Goal: Task Accomplishment & Management: Manage account settings

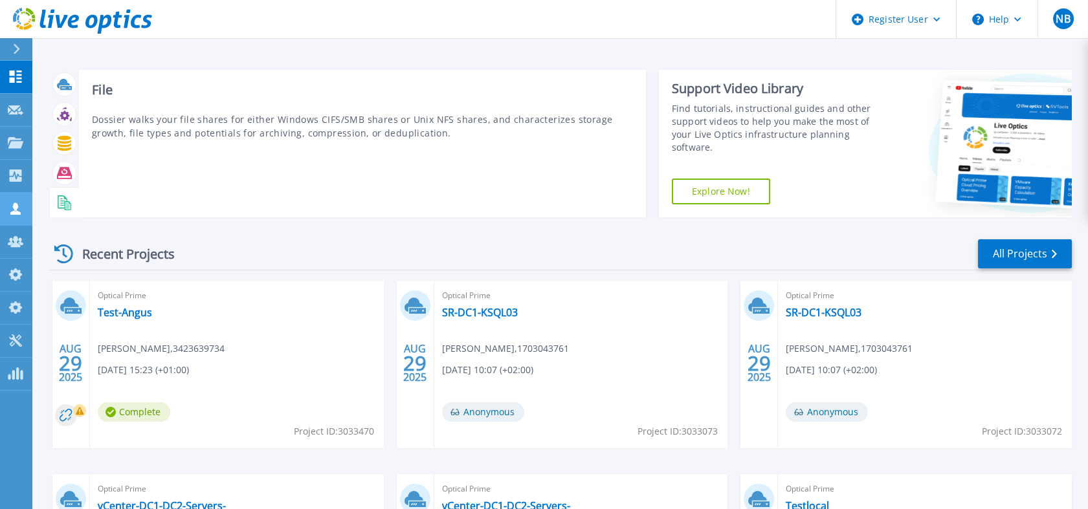
click at [28, 204] on link "Customers Customers" at bounding box center [16, 209] width 32 height 33
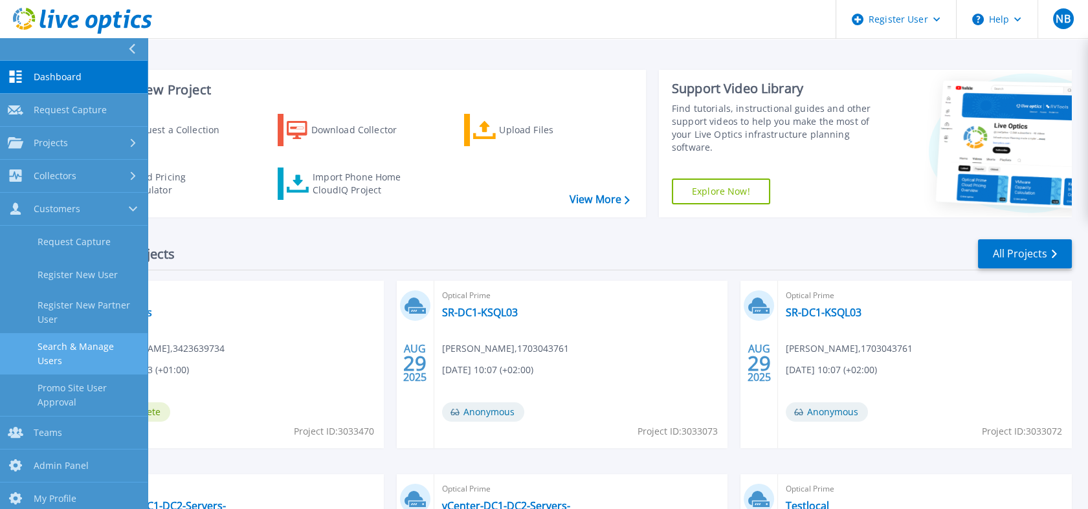
click at [67, 347] on link "Search & Manage Users" at bounding box center [74, 353] width 148 height 41
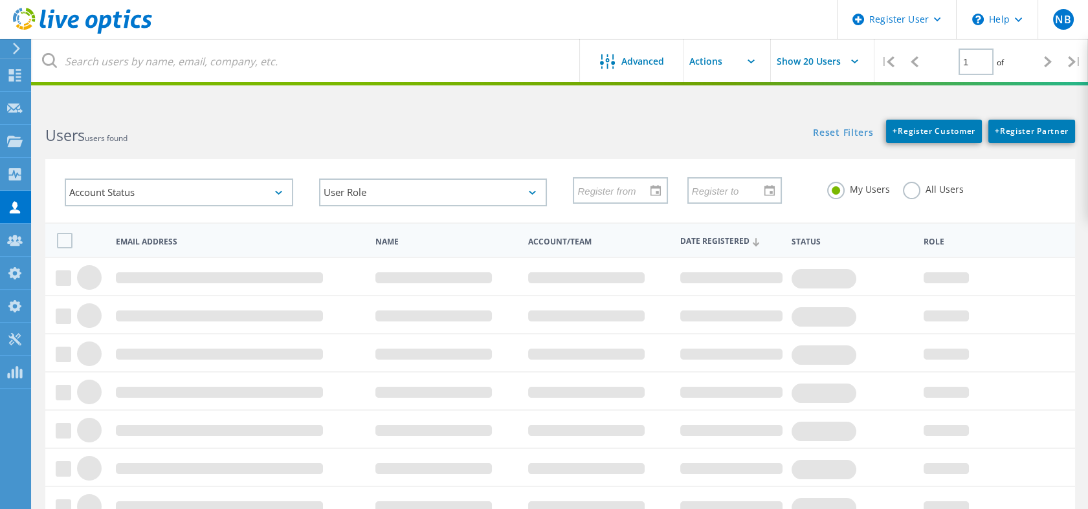
drag, startPoint x: 0, startPoint y: 0, endPoint x: 212, endPoint y: 84, distance: 228.3
click at [212, 107] on div "Register User \n Help Explore Helpful Articles Contact Support NB Dell Admin Us…" at bounding box center [544, 399] width 1088 height 584
drag, startPoint x: 212, startPoint y: 84, endPoint x: 217, endPoint y: 76, distance: 9.3
click at [217, 107] on lo-user-search "Advanced Show 20 Users | 1 of | Email Address First Name Last Name Account/Team…" at bounding box center [559, 379] width 1055 height 545
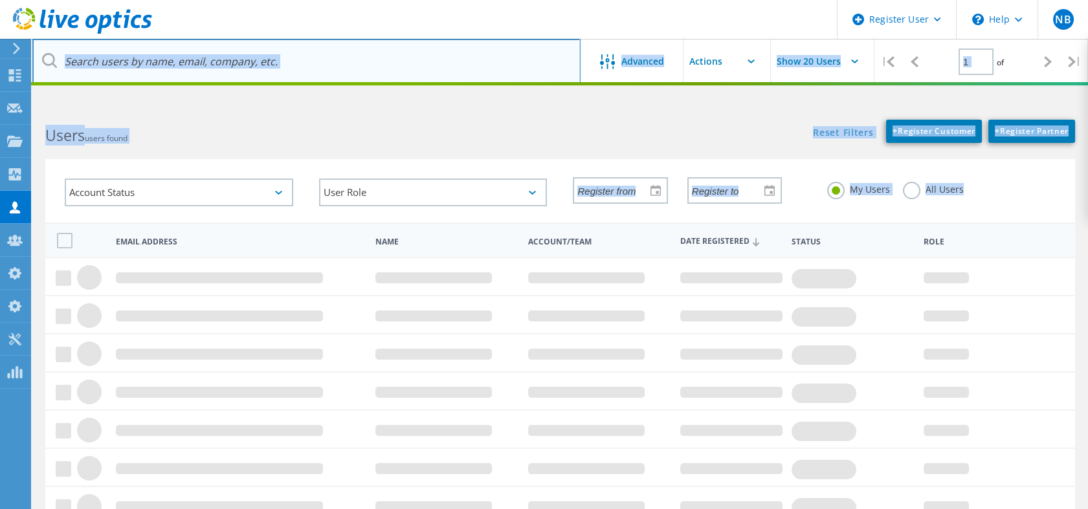
click at [217, 76] on input "text" at bounding box center [306, 61] width 548 height 45
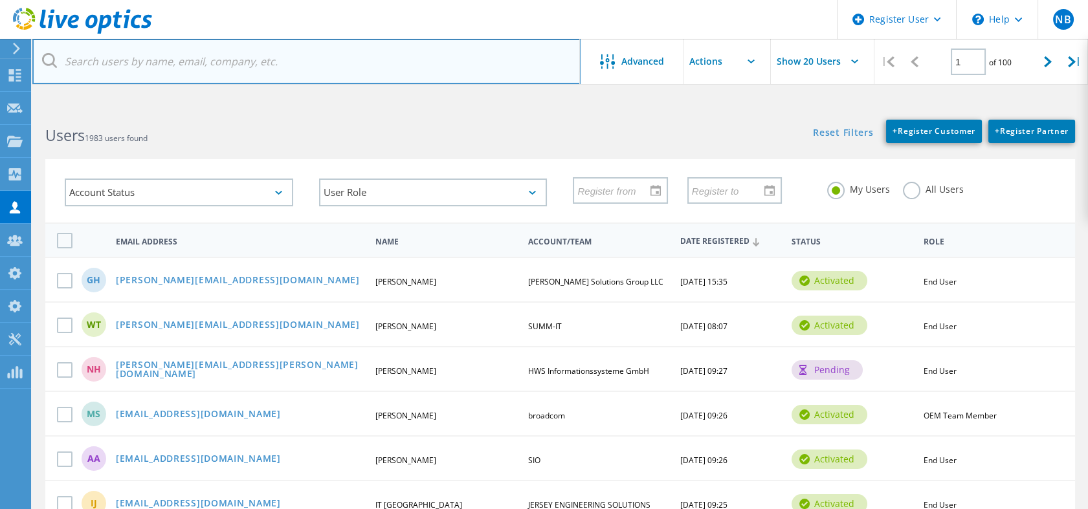
paste input "kanae.hamano01@g.softbank.co.jp"
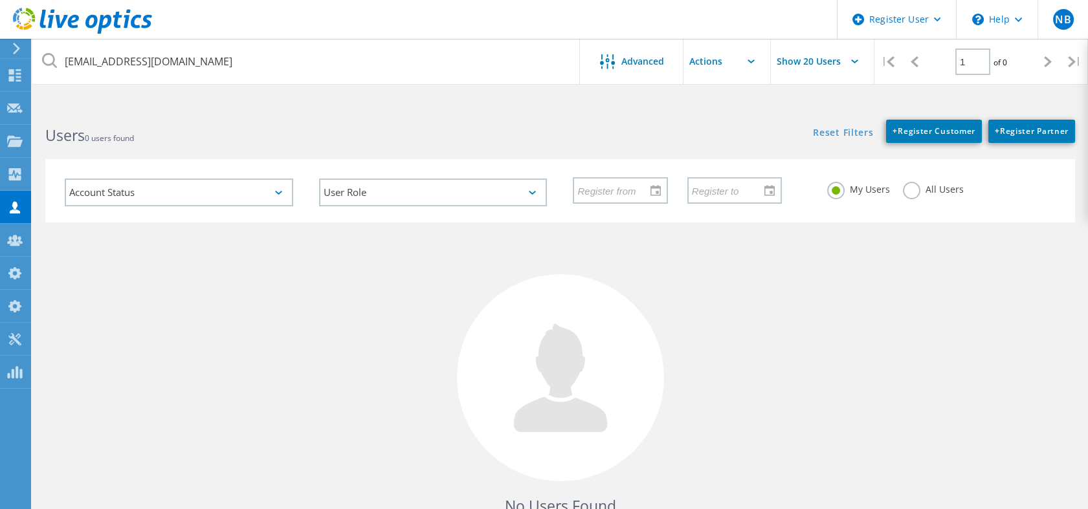
click at [908, 190] on label "All Users" at bounding box center [933, 188] width 61 height 12
click at [0, 0] on input "All Users" at bounding box center [0, 0] width 0 height 0
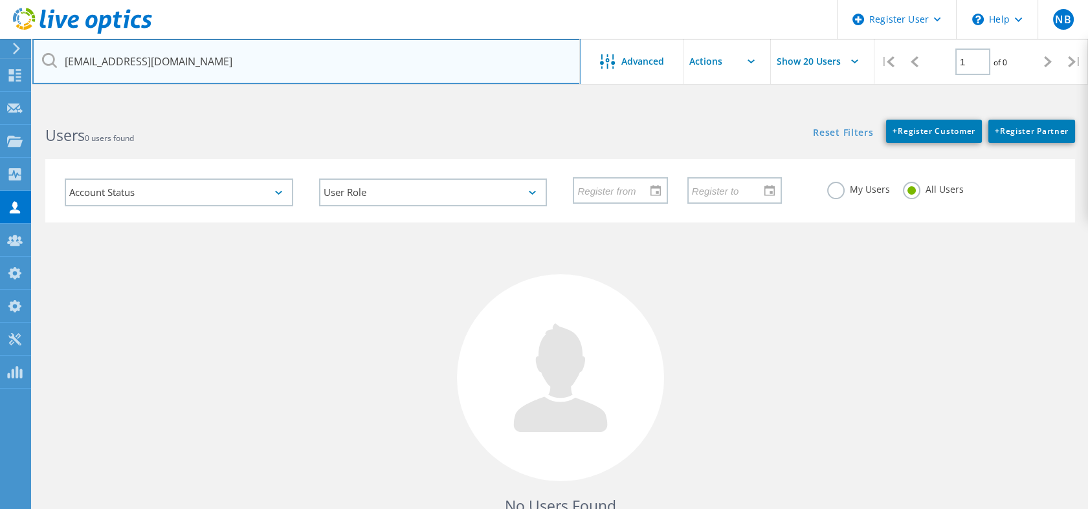
drag, startPoint x: 148, startPoint y: 60, endPoint x: 38, endPoint y: 61, distance: 110.7
click at [38, 61] on input "kanae.hamano01@g.softbank.co.jp" at bounding box center [306, 61] width 548 height 45
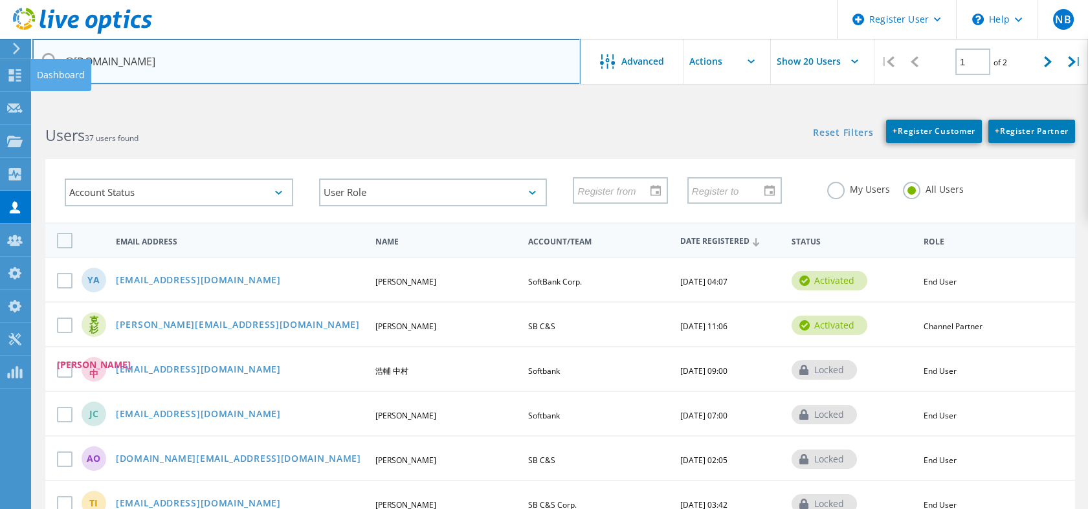
drag, startPoint x: 202, startPoint y: 67, endPoint x: 30, endPoint y: 81, distance: 172.0
drag, startPoint x: 182, startPoint y: 62, endPoint x: 48, endPoint y: 58, distance: 134.7
click at [48, 58] on div "@g.softbank.co.jp" at bounding box center [305, 61] width 547 height 45
paste input "kanae.hamano01"
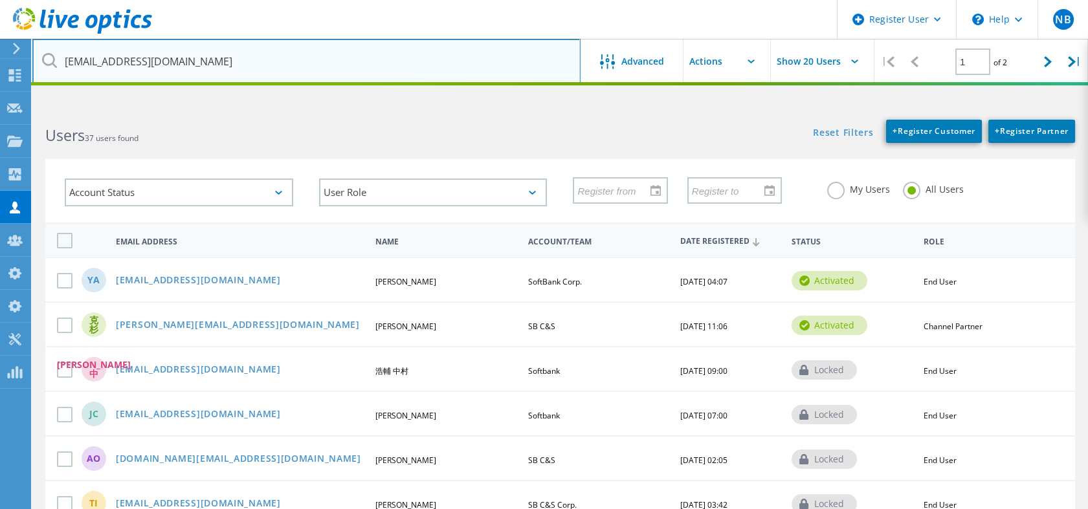
drag, startPoint x: 134, startPoint y: 63, endPoint x: 268, endPoint y: 67, distance: 134.0
click at [268, 67] on input "kanae.hamano01@g.softbank.co.jp" at bounding box center [306, 61] width 548 height 45
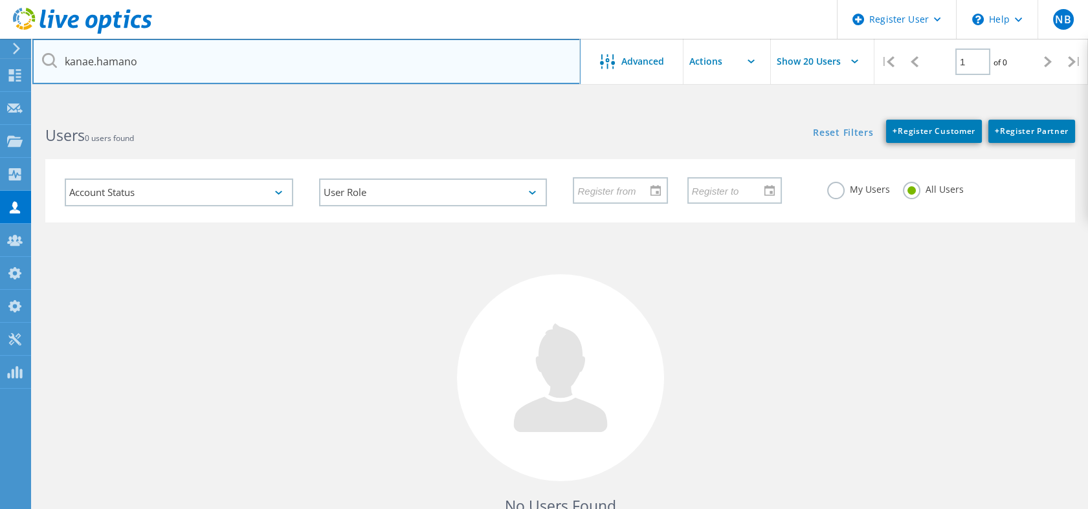
drag, startPoint x: 162, startPoint y: 58, endPoint x: 60, endPoint y: 78, distance: 104.1
click at [60, 78] on input "kanae.hamano" at bounding box center [306, 61] width 548 height 45
paste input "01@g.softbank.co.jp"
drag, startPoint x: 148, startPoint y: 61, endPoint x: 52, endPoint y: 63, distance: 96.4
click at [52, 63] on div "kanae.hamano01@g.softbank.co.jp" at bounding box center [305, 61] width 547 height 45
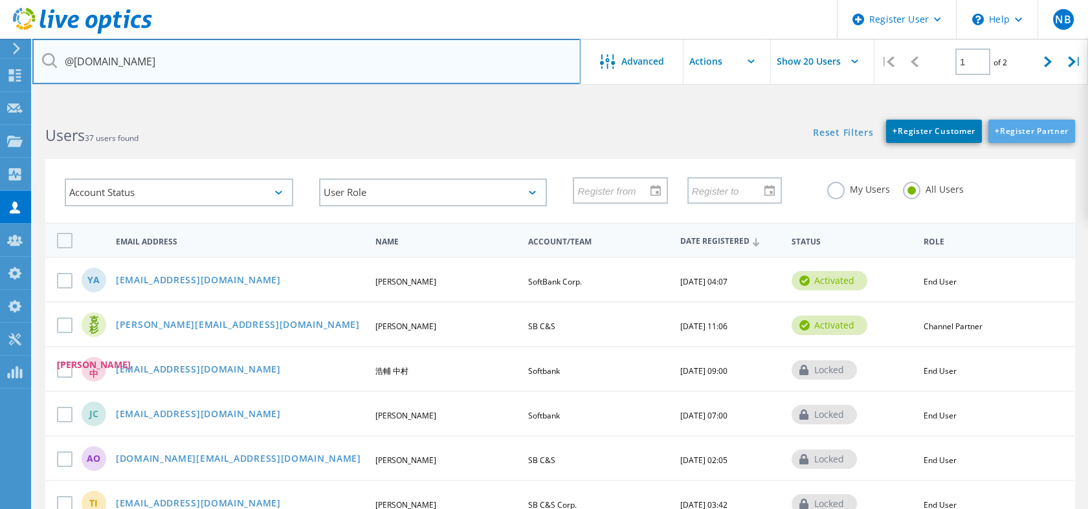
type input "@g.softbank.co.jp"
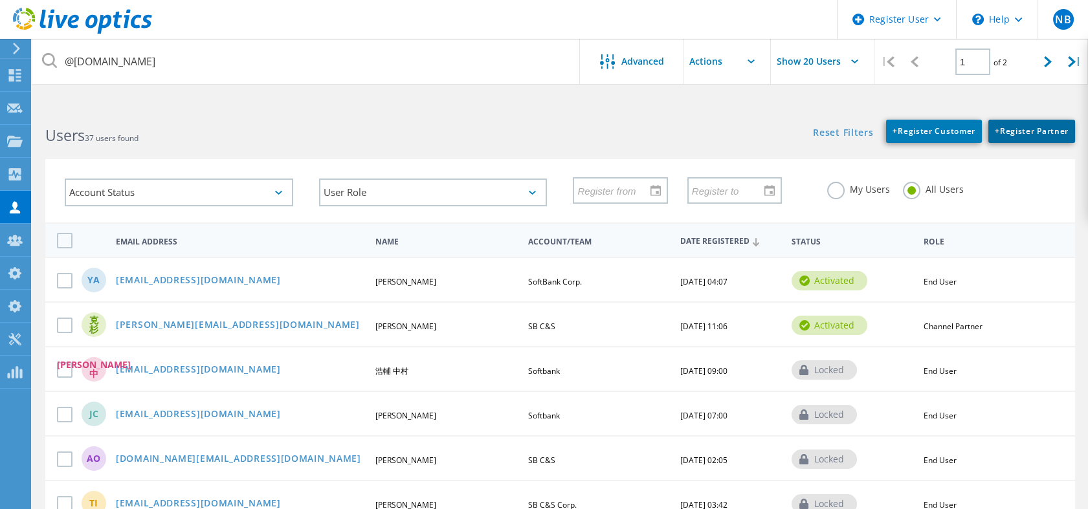
click at [1011, 123] on link "+ Register Partner" at bounding box center [1031, 131] width 87 height 23
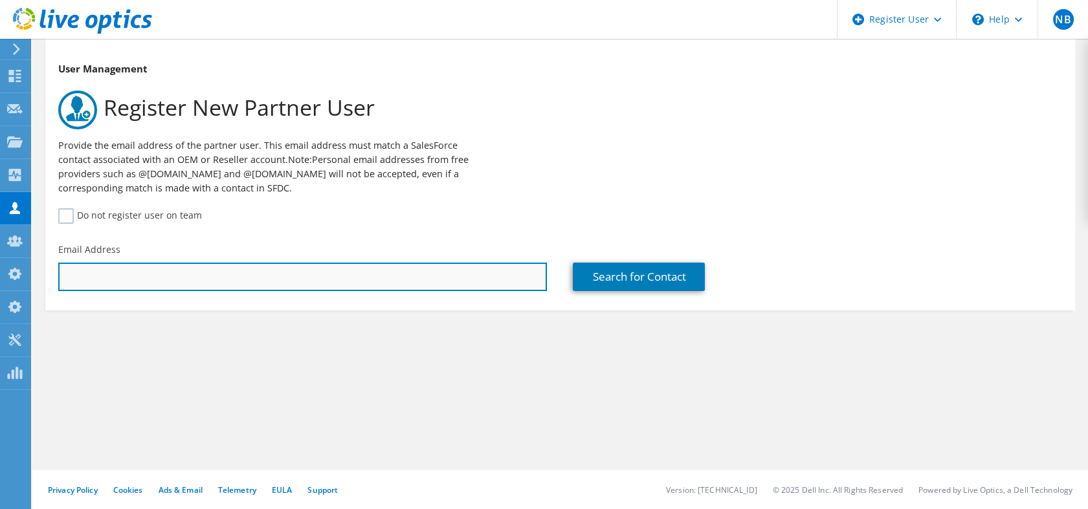
click at [270, 278] on input "text" at bounding box center [302, 277] width 488 height 28
paste input "kanae.hamano01@g.softbank.co.jp"
type input "kanae.hamano01@g.softbank.co.jp"
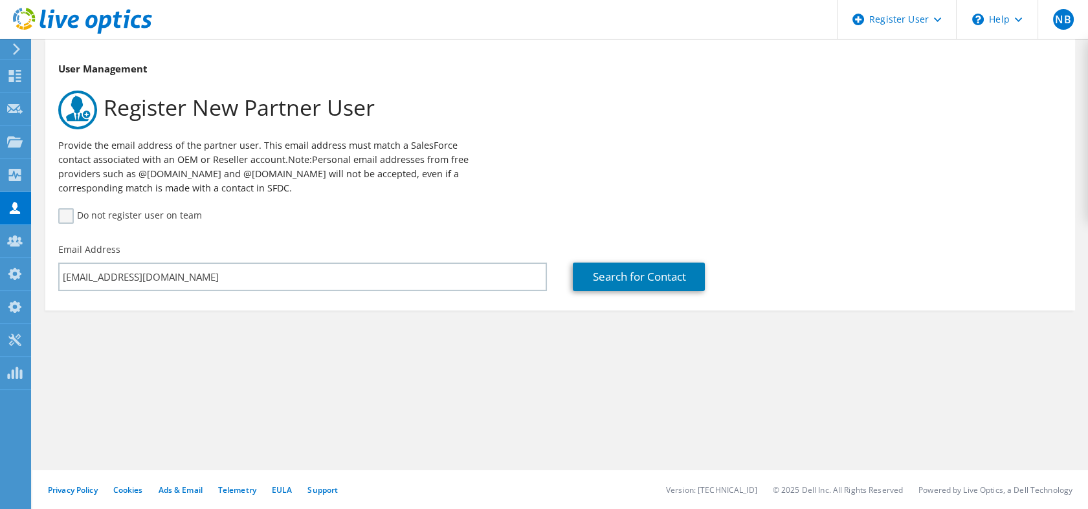
click at [164, 214] on label "Do not register user on team" at bounding box center [130, 216] width 144 height 16
click at [0, 0] on input "Do not register user on team" at bounding box center [0, 0] width 0 height 0
click at [616, 276] on link "Search for Contact" at bounding box center [639, 277] width 132 height 28
type input "香苗"
type input "濱野"
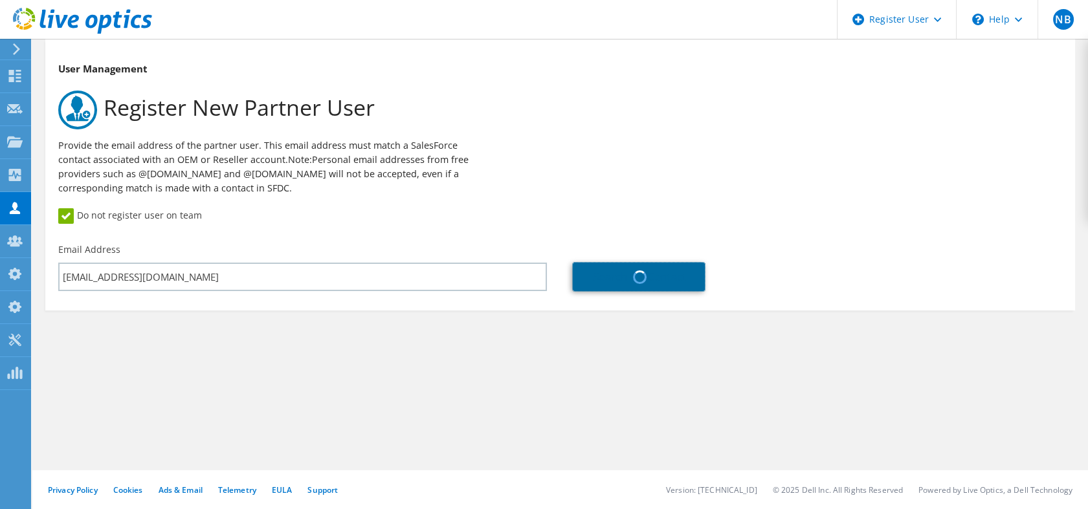
type input "SB C&S"
type input "SB C&S : 3465148456"
type input "Japan"
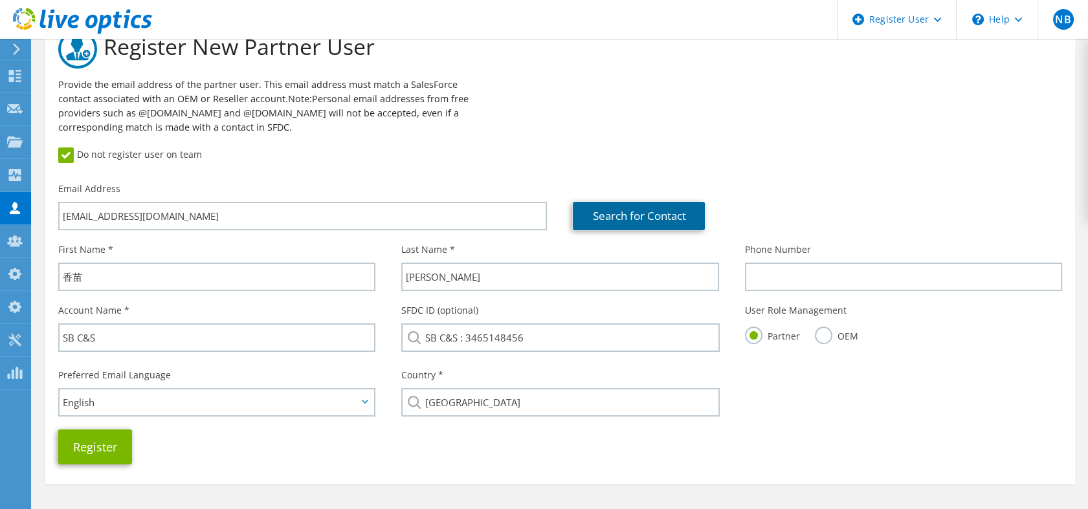
scroll to position [103, 0]
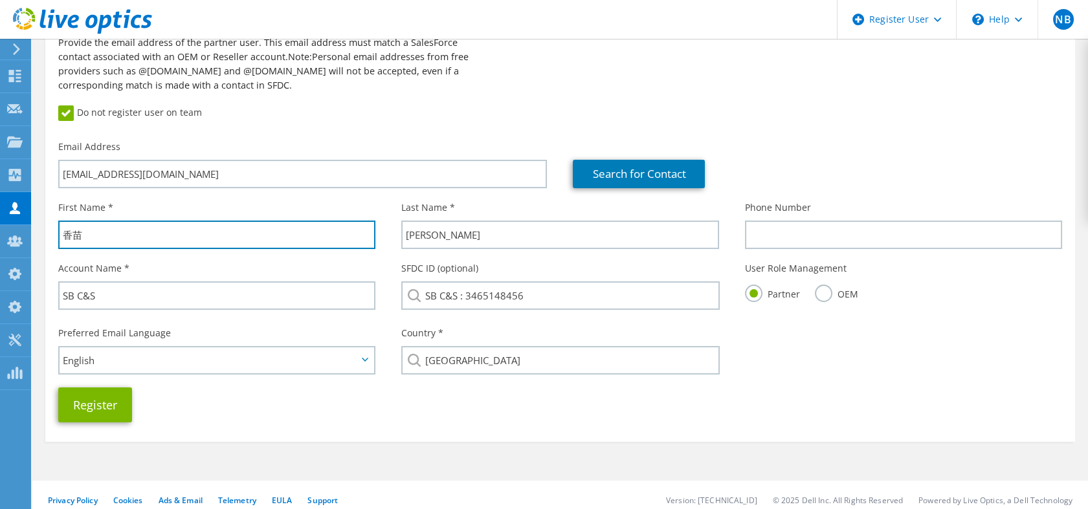
drag, startPoint x: 165, startPoint y: 234, endPoint x: 36, endPoint y: 236, distance: 129.4
click at [36, 236] on div "User Management Register New Partner User Provide the email address of the part…" at bounding box center [559, 228] width 1055 height 584
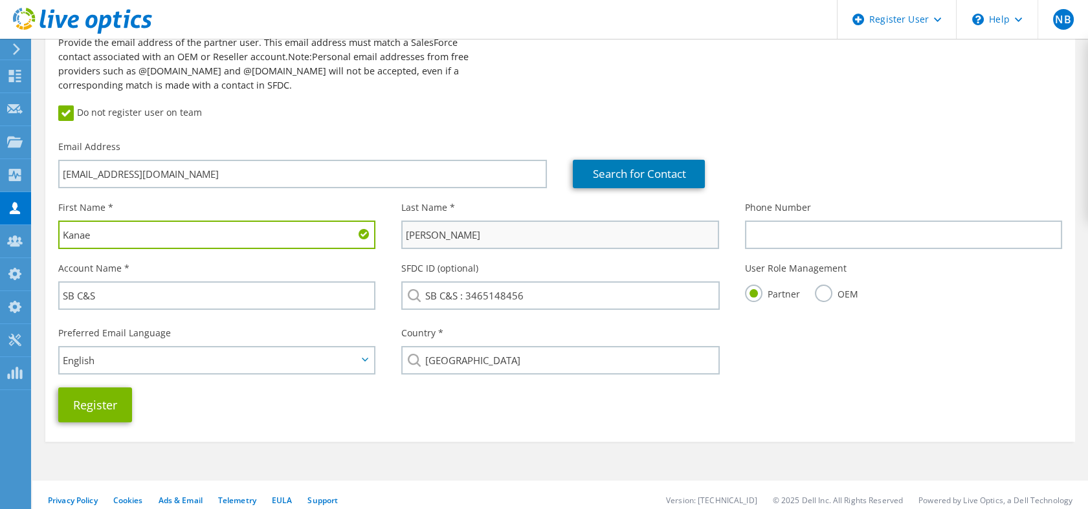
type input "Kanae"
drag, startPoint x: 434, startPoint y: 229, endPoint x: 383, endPoint y: 234, distance: 51.3
click at [383, 234] on div "First Name * Kanae Last Name * 濱野 Phone Number" at bounding box center [559, 225] width 1029 height 61
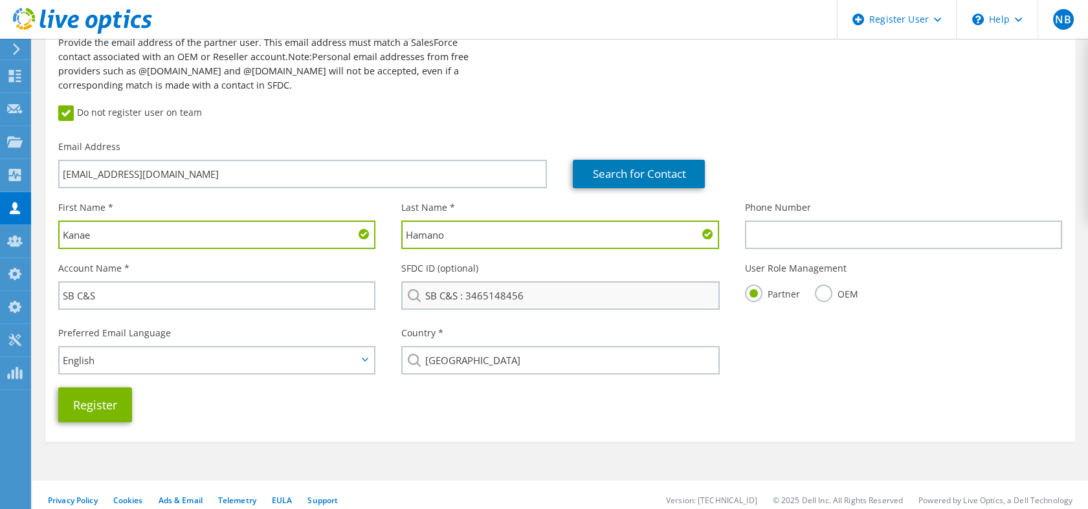
type input "Hamano"
drag, startPoint x: 554, startPoint y: 295, endPoint x: 397, endPoint y: 300, distance: 158.0
click at [397, 300] on div "SFDC ID (optional) SB C&S : 3465148456" at bounding box center [559, 286] width 343 height 61
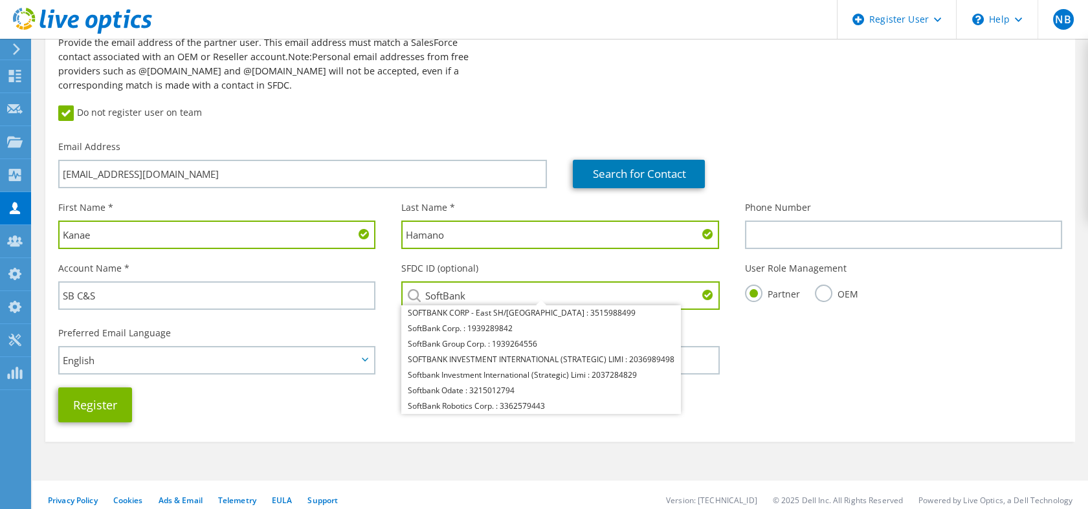
type input "SoftBank"
click at [819, 357] on div "Preferred Email Language English Deutsch Español Français Italiano Polski Portu…" at bounding box center [559, 350] width 1029 height 61
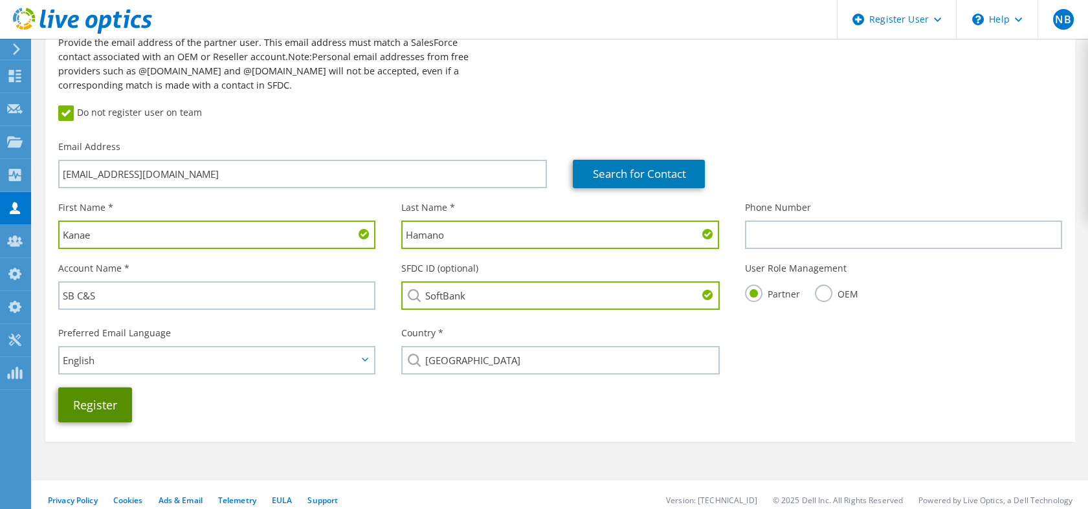
click at [118, 397] on button "Register" at bounding box center [95, 405] width 74 height 35
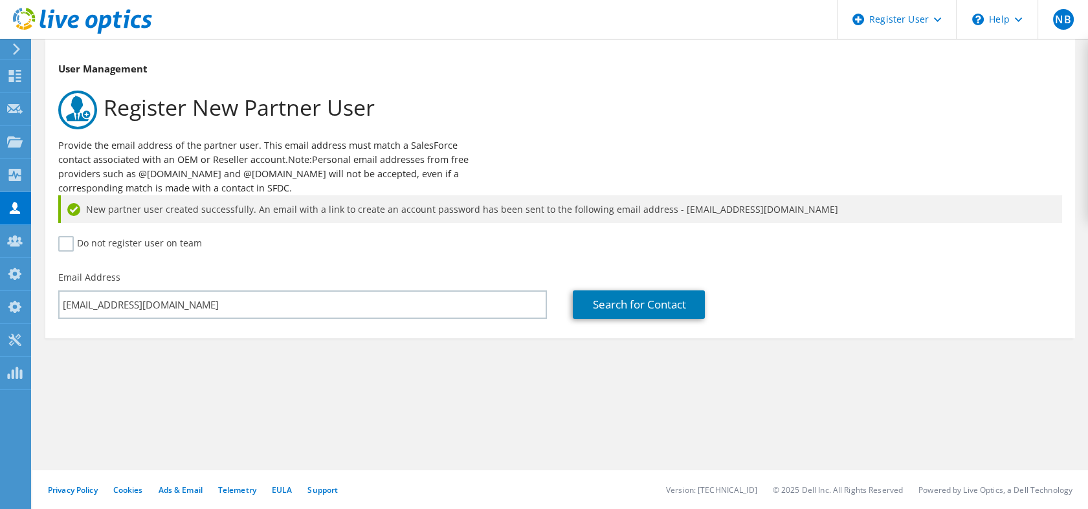
drag, startPoint x: 85, startPoint y: 210, endPoint x: 811, endPoint y: 214, distance: 726.6
click at [811, 214] on div "New partner user created successfully. An email with a link to create an accoun…" at bounding box center [560, 209] width 1004 height 28
copy span "New partner user created successfully. An email with a link to create an accoun…"
click at [118, 24] on icon at bounding box center [82, 21] width 139 height 27
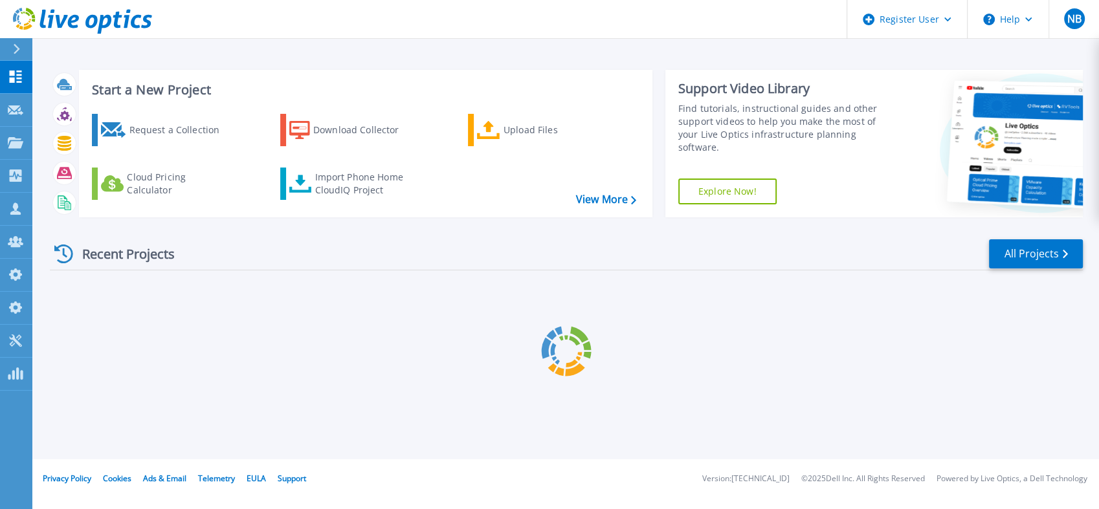
click at [10, 208] on icon at bounding box center [16, 209] width 16 height 12
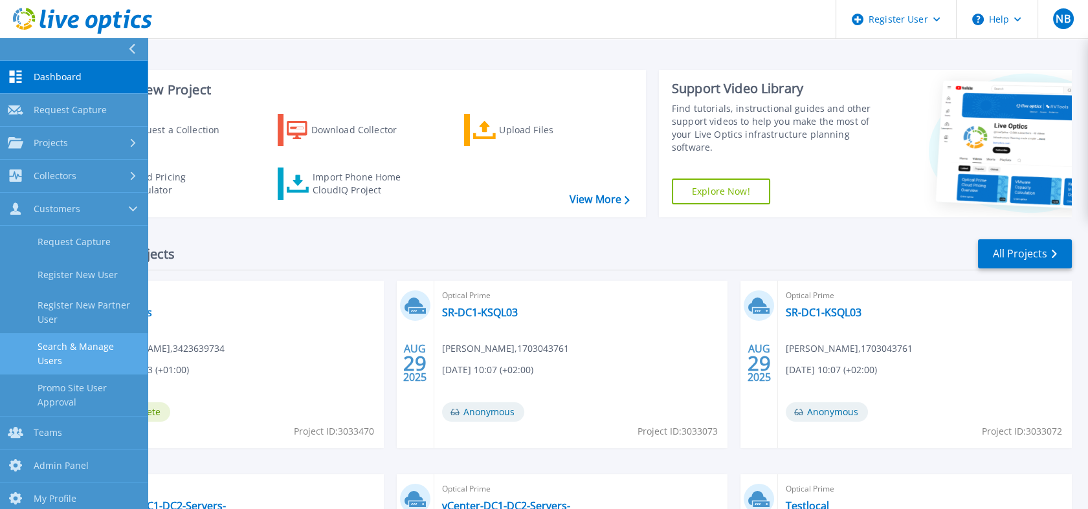
click at [74, 351] on link "Search & Manage Users" at bounding box center [74, 353] width 148 height 41
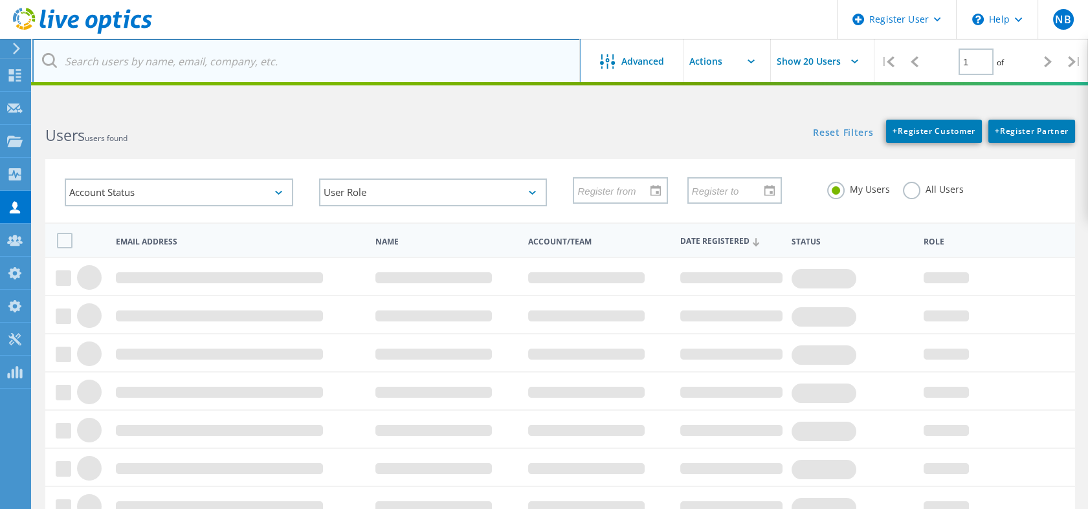
click at [285, 73] on input "text" at bounding box center [306, 61] width 548 height 45
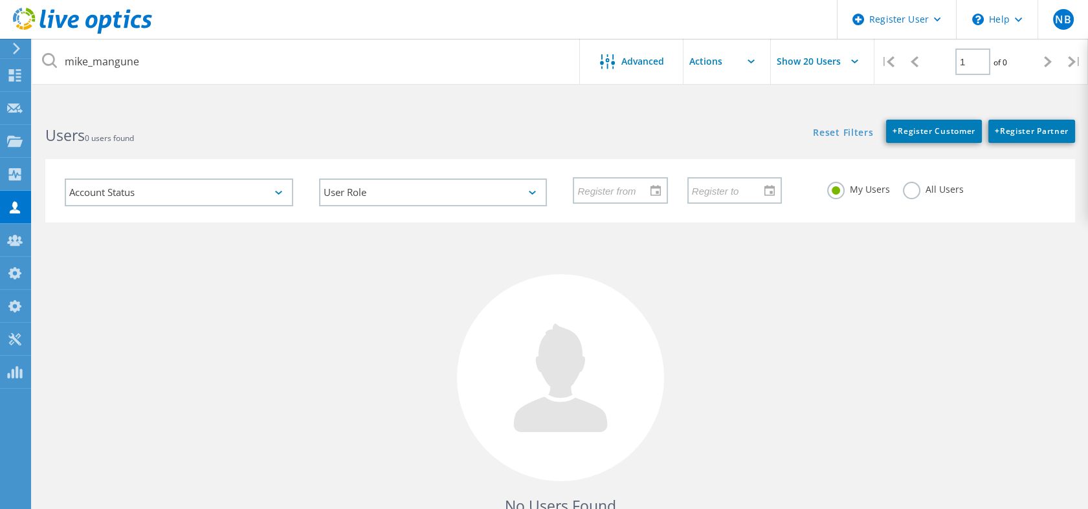
click at [912, 194] on label "All Users" at bounding box center [933, 188] width 61 height 12
click at [0, 0] on input "All Users" at bounding box center [0, 0] width 0 height 0
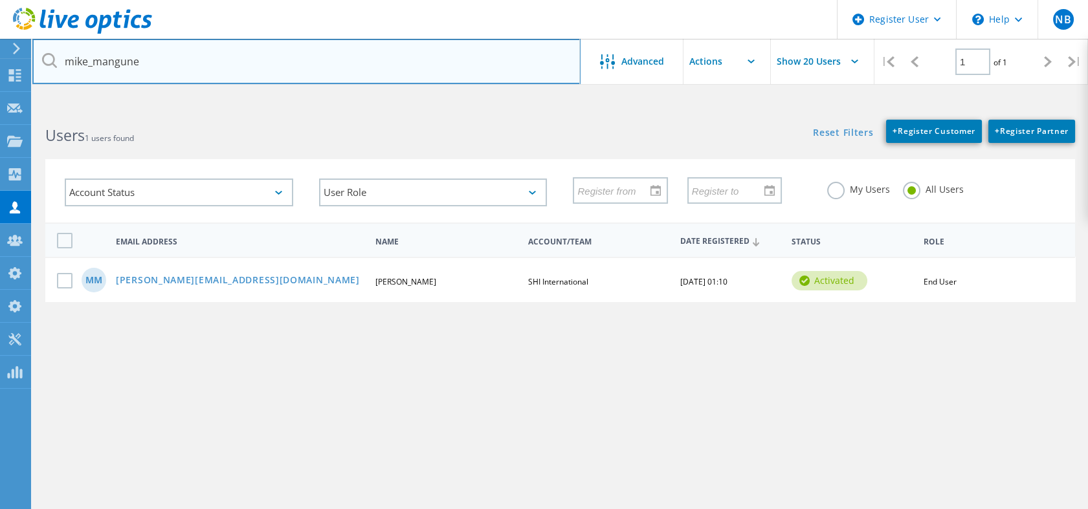
click at [173, 56] on input "mike_mangune" at bounding box center [306, 61] width 548 height 45
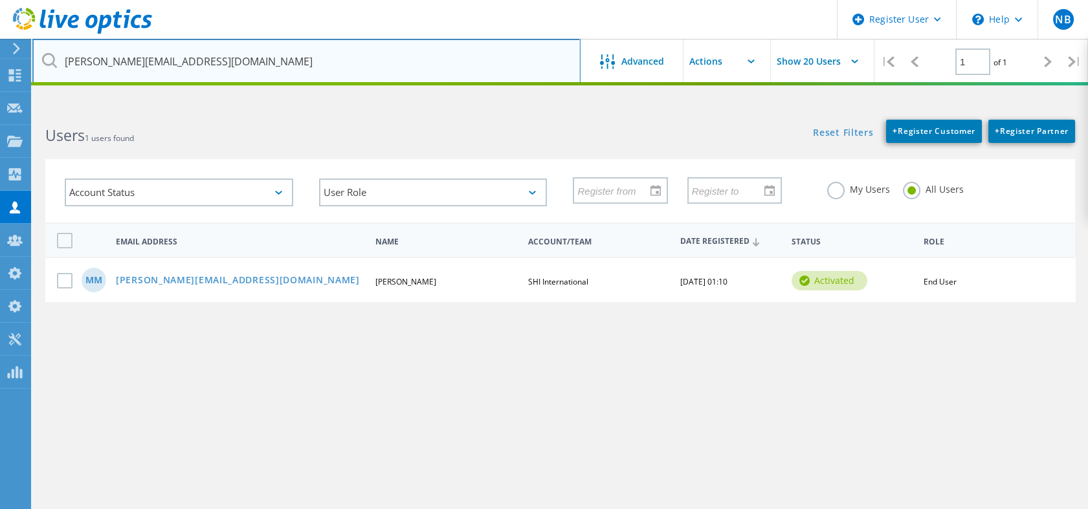
drag, startPoint x: 138, startPoint y: 63, endPoint x: 56, endPoint y: 58, distance: 83.0
click at [56, 58] on div "[PERSON_NAME][EMAIL_ADDRESS][DOMAIN_NAME]" at bounding box center [305, 61] width 547 height 45
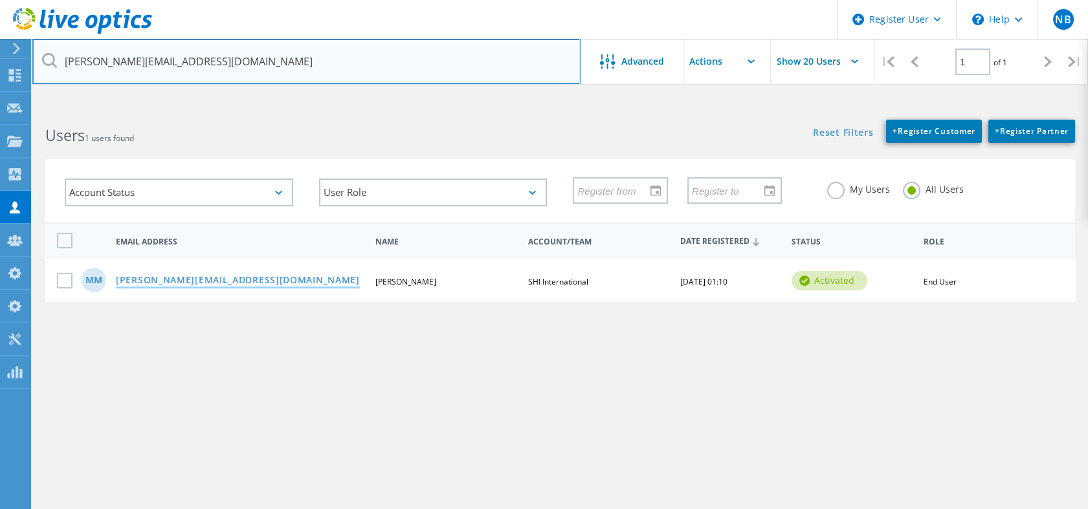
type input "[PERSON_NAME][EMAIL_ADDRESS][DOMAIN_NAME]"
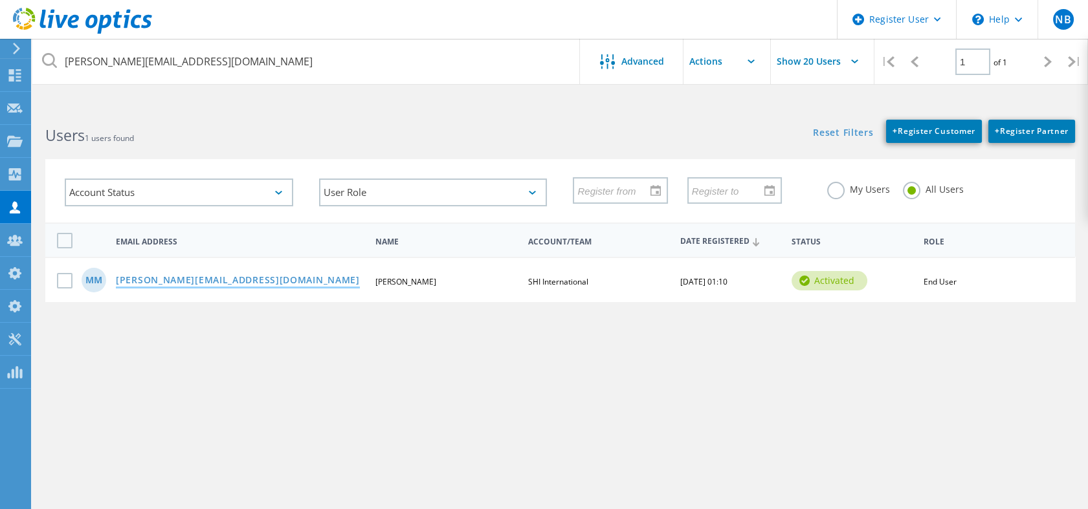
click at [193, 278] on link "[PERSON_NAME][EMAIL_ADDRESS][DOMAIN_NAME]" at bounding box center [238, 281] width 244 height 11
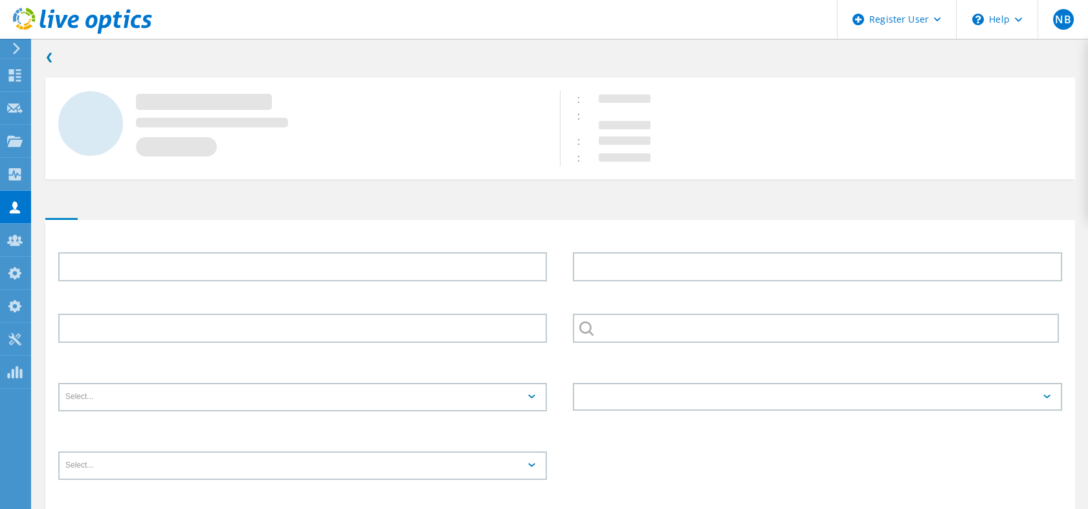
type input "[PERSON_NAME]"
type input "SHI International"
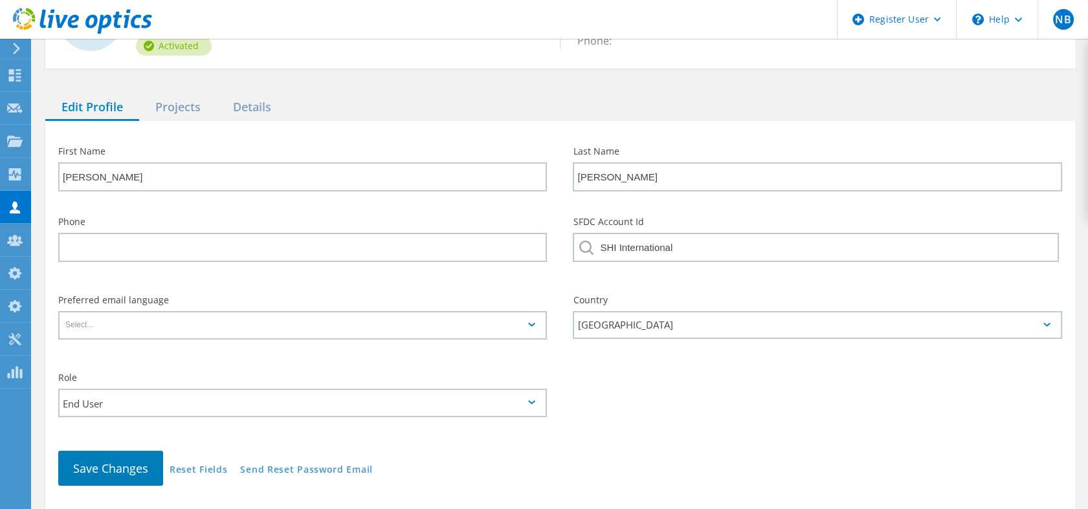
scroll to position [137, 0]
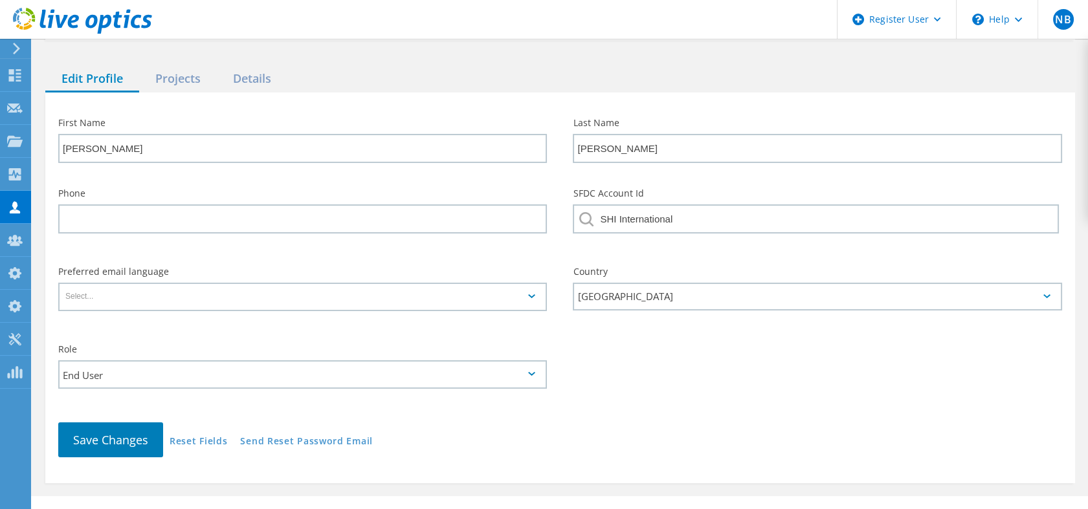
click at [102, 377] on input "End User" at bounding box center [298, 374] width 477 height 27
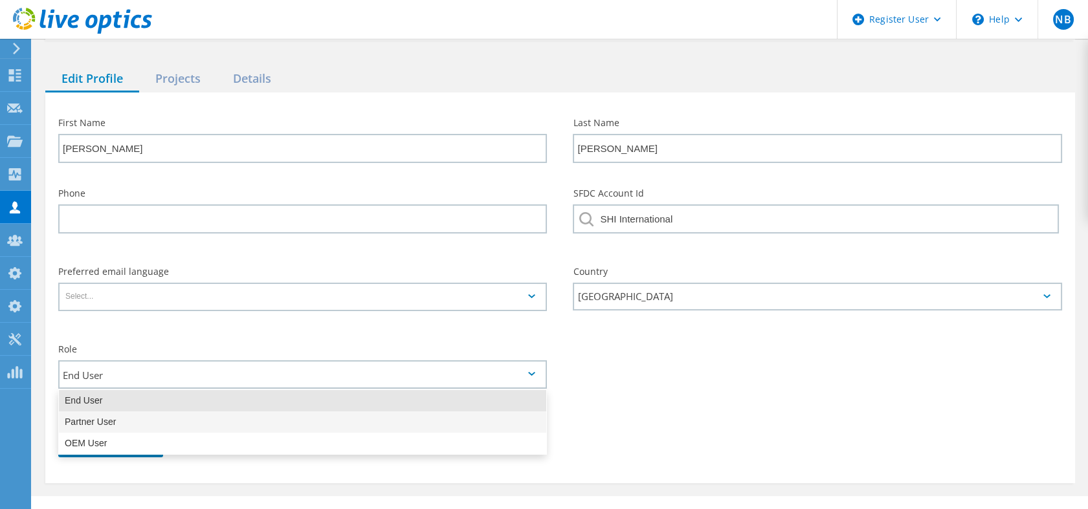
click at [96, 423] on div "Partner User" at bounding box center [302, 422] width 487 height 21
type input "Partner User"
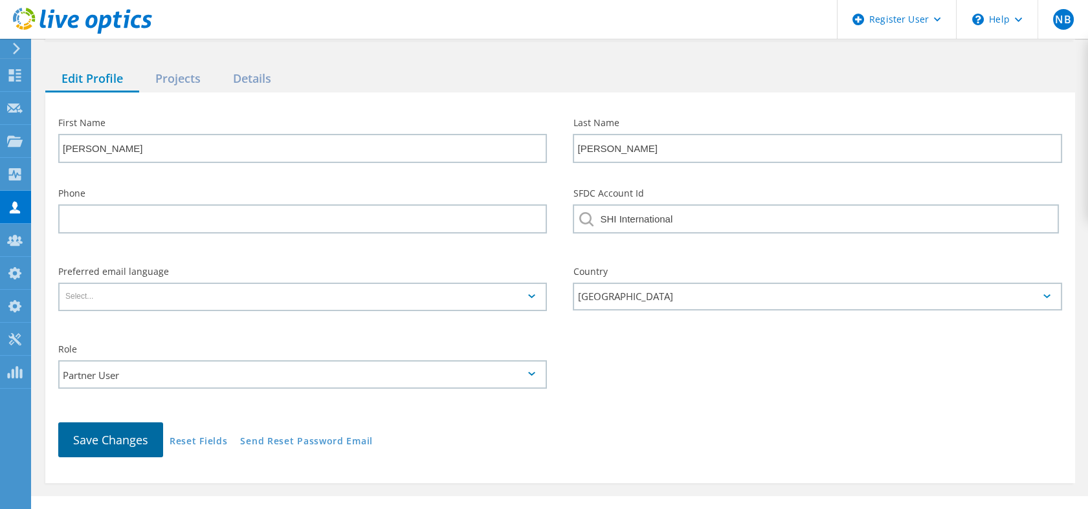
click at [94, 430] on button "Save Changes" at bounding box center [110, 440] width 105 height 35
click at [254, 71] on div "Details" at bounding box center [252, 79] width 71 height 27
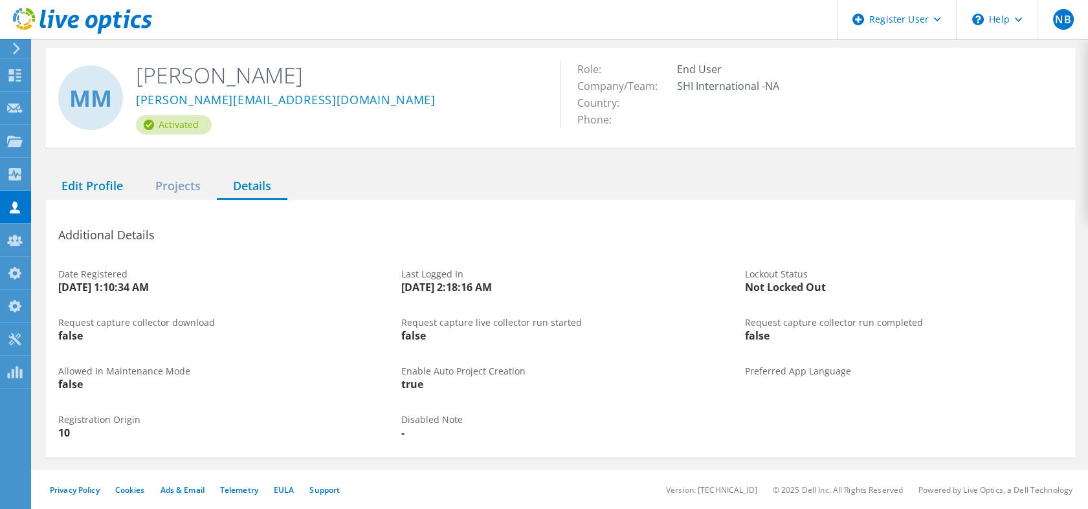
click at [86, 190] on div "Edit Profile" at bounding box center [92, 186] width 94 height 27
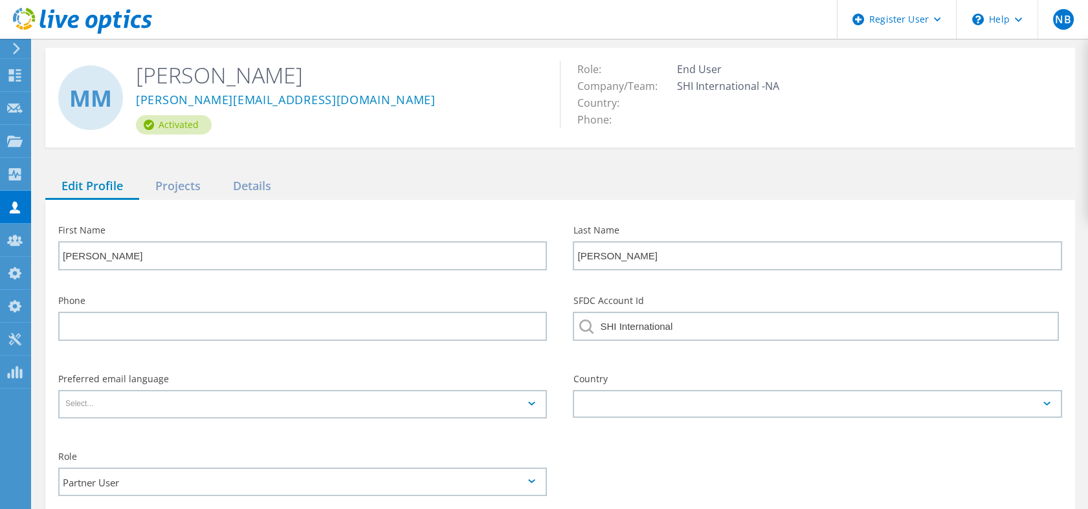
scroll to position [137, 0]
